Goal: Check status: Check status

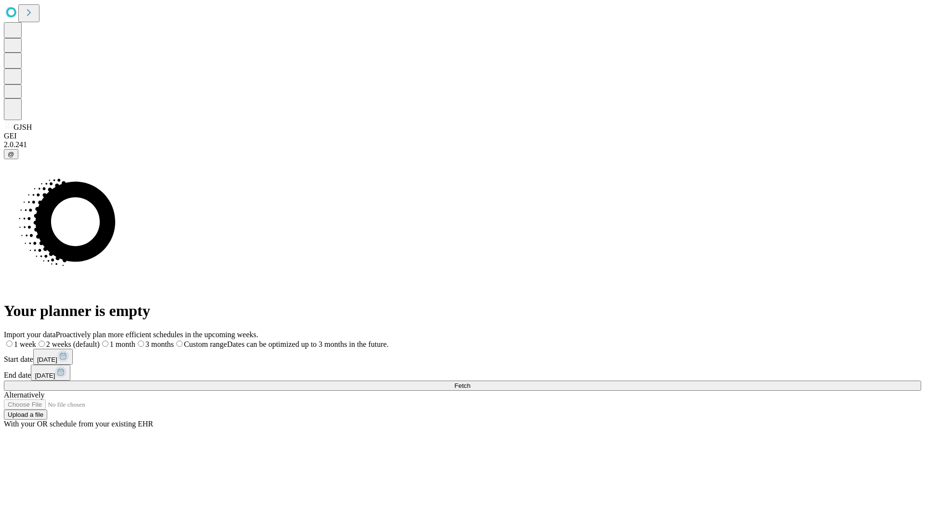
click at [470, 382] on span "Fetch" at bounding box center [462, 385] width 16 height 7
